Goal: Task Accomplishment & Management: Manage account settings

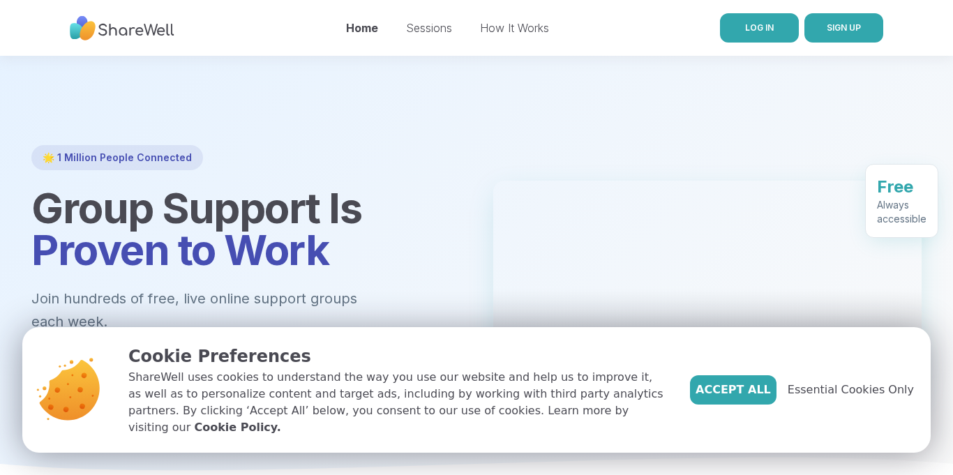
click at [770, 22] on span "LOG IN" at bounding box center [759, 27] width 29 height 10
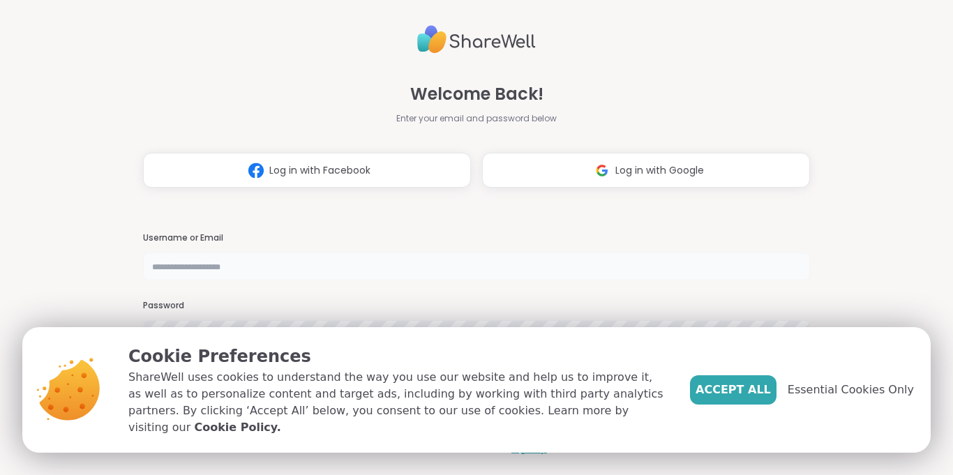
click at [406, 261] on input "text" at bounding box center [476, 267] width 667 height 28
type input "**********"
click at [743, 394] on span "Accept All" at bounding box center [733, 390] width 75 height 17
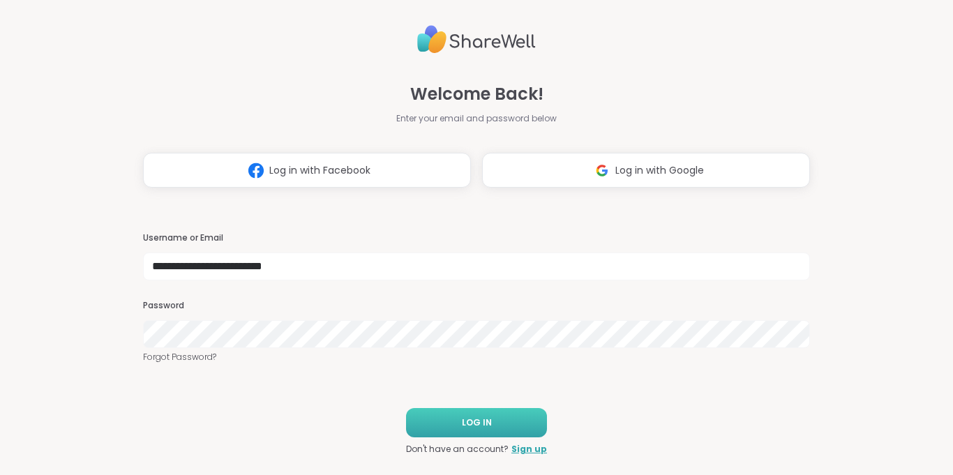
click at [524, 432] on button "LOG IN" at bounding box center [476, 422] width 141 height 29
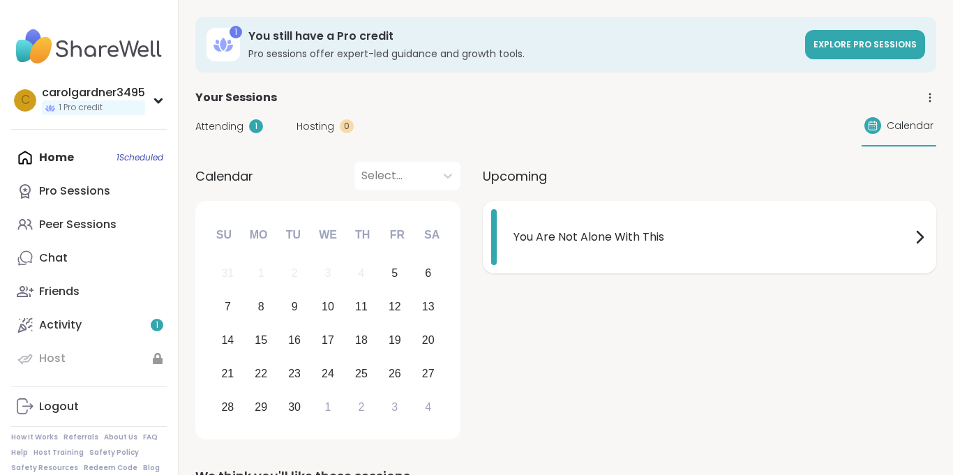
click at [657, 257] on div "You Are Not Alone With This" at bounding box center [720, 237] width 414 height 56
